Goal: Navigation & Orientation: Understand site structure

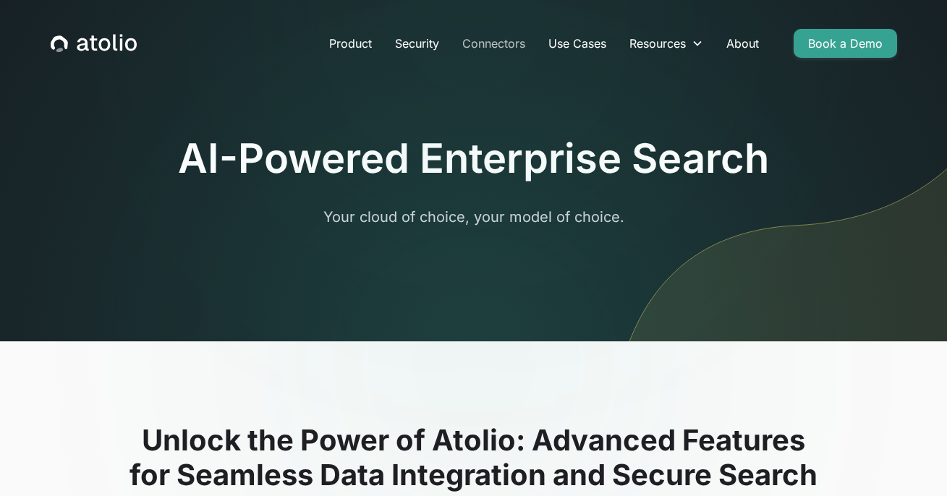
click at [493, 40] on link "Connectors" at bounding box center [494, 43] width 86 height 29
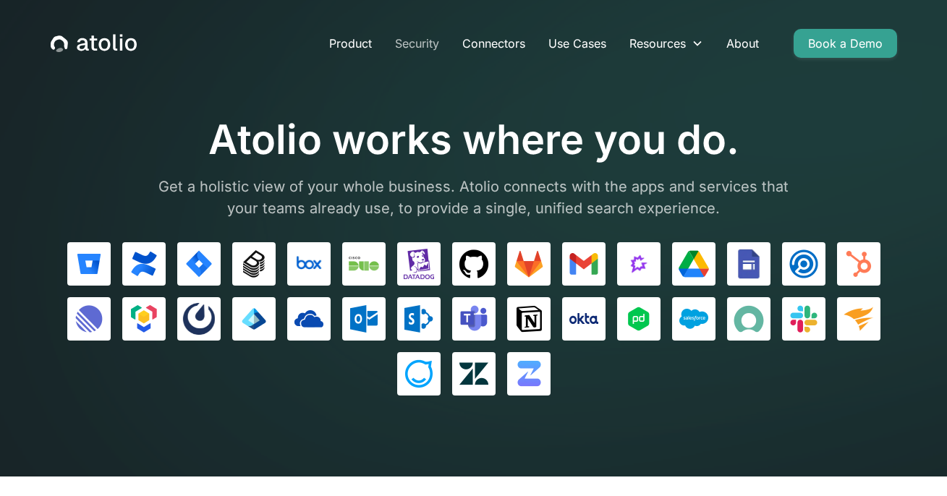
click at [415, 46] on link "Security" at bounding box center [416, 43] width 67 height 29
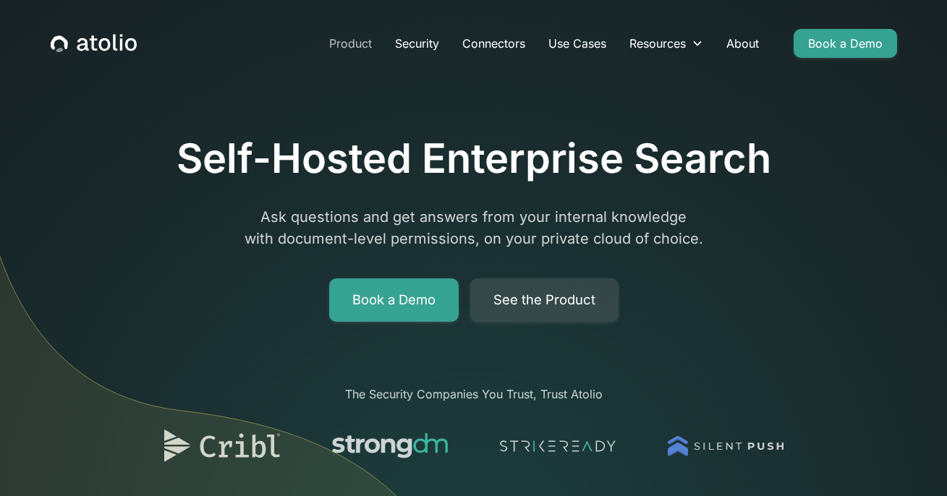
click at [350, 38] on link "Product" at bounding box center [350, 43] width 66 height 29
